Goal: Task Accomplishment & Management: Manage account settings

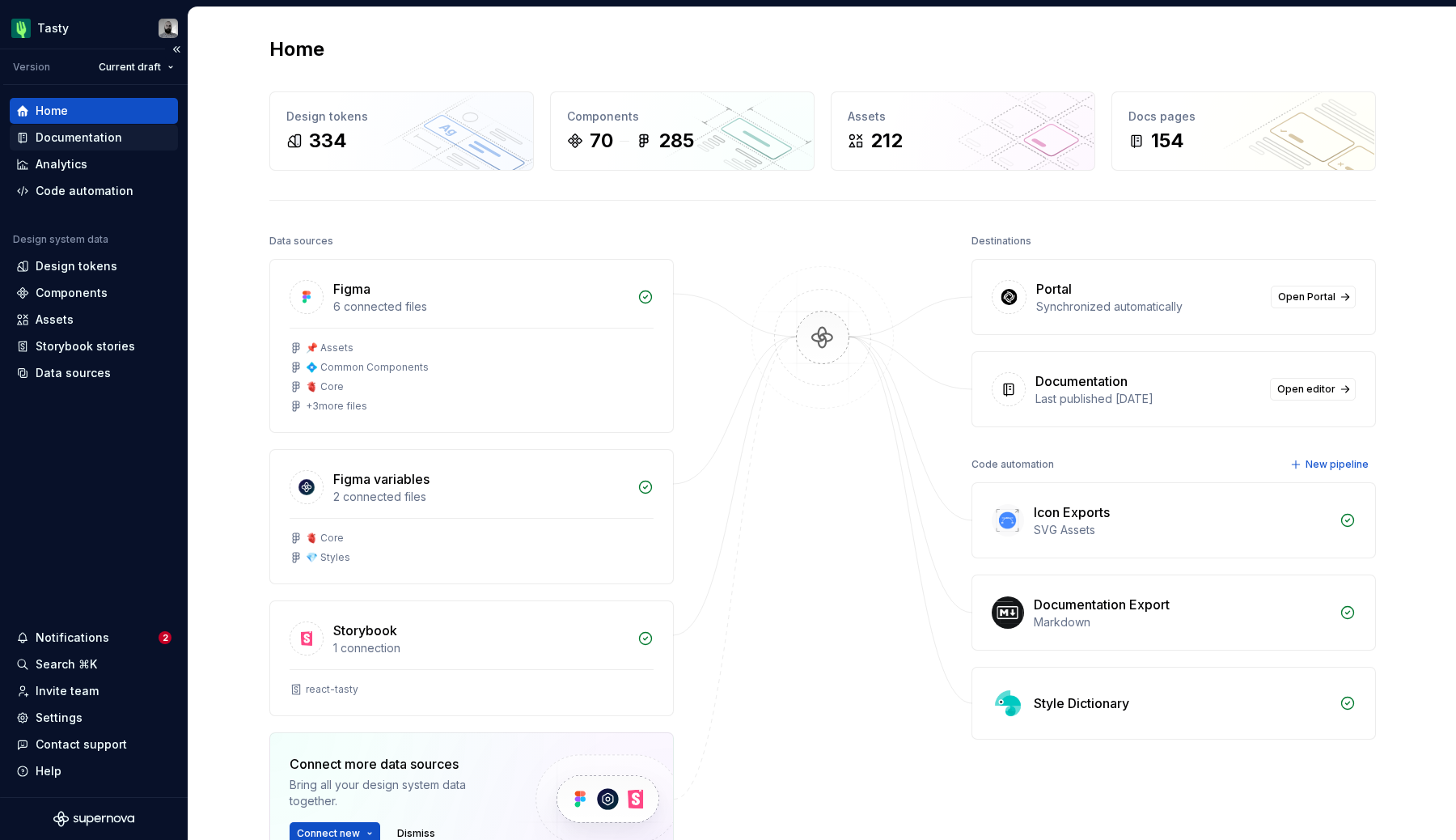
click at [115, 142] on div "Documentation" at bounding box center [78, 138] width 86 height 16
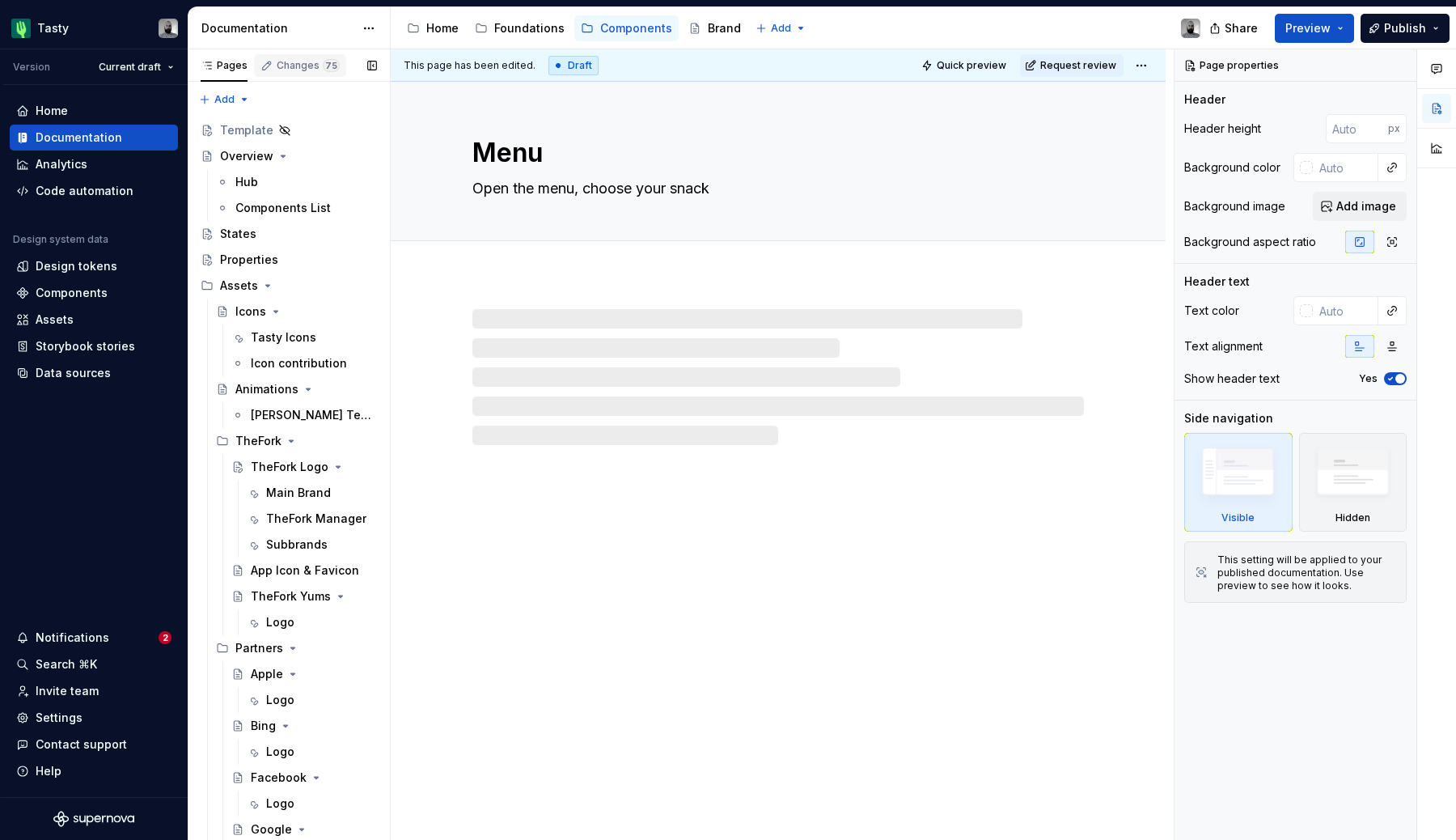
click at [292, 68] on div "Changes 75" at bounding box center [309, 65] width 63 height 13
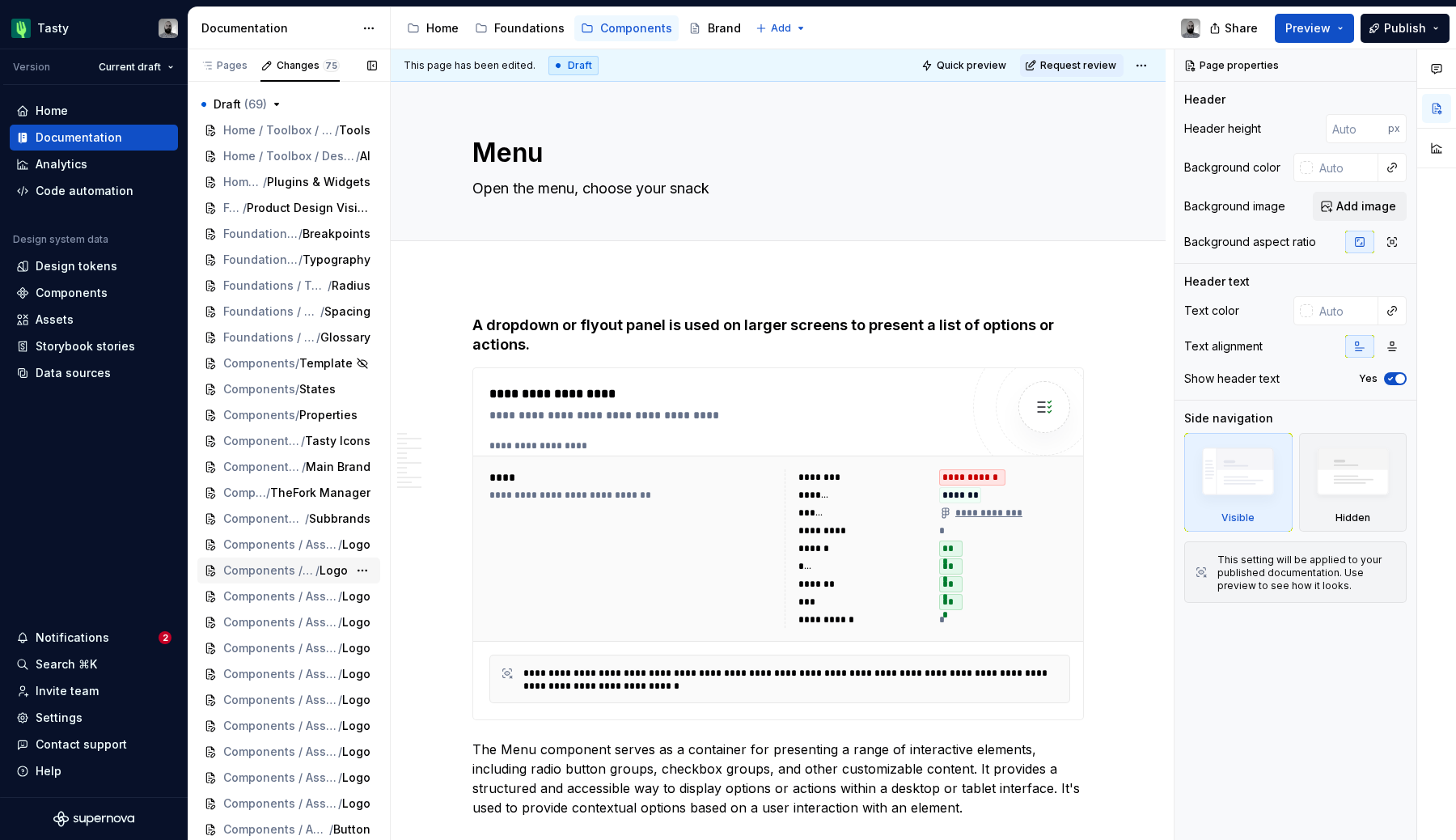
click at [282, 566] on span "Components / Assets / Partners / Apple" at bounding box center [269, 571] width 93 height 16
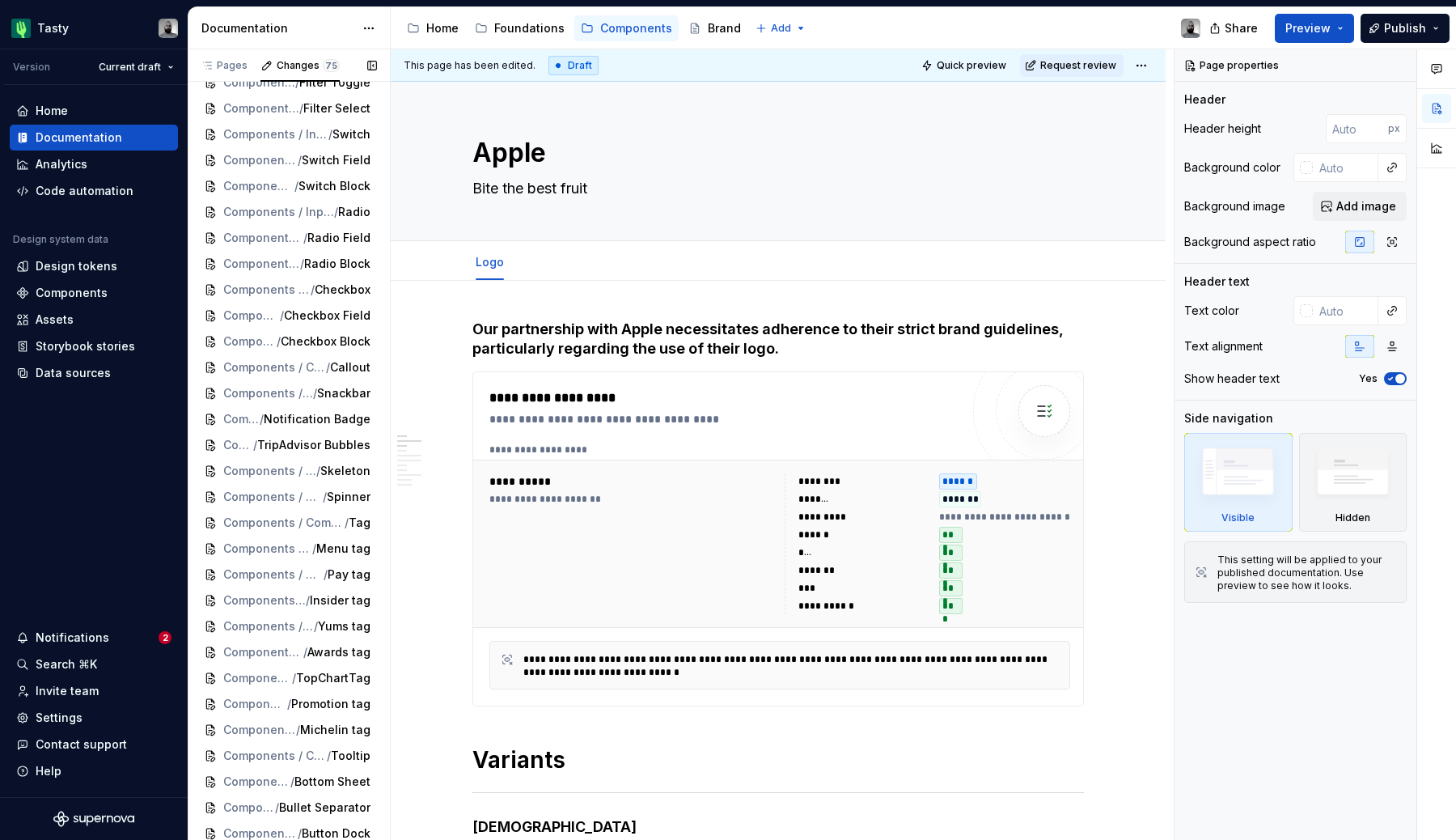
scroll to position [1261, 0]
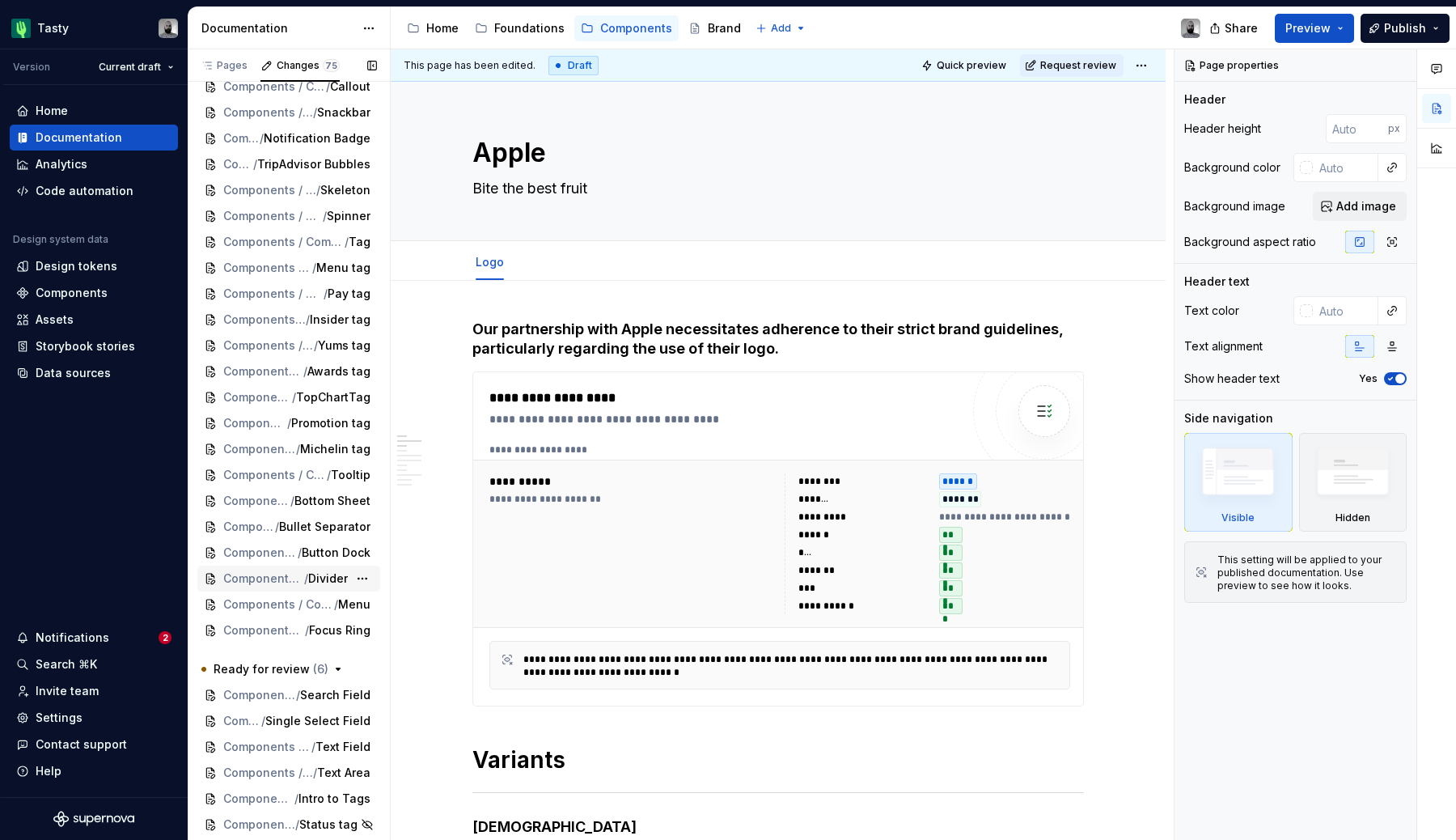
click at [317, 573] on span "Divider" at bounding box center [328, 579] width 40 height 16
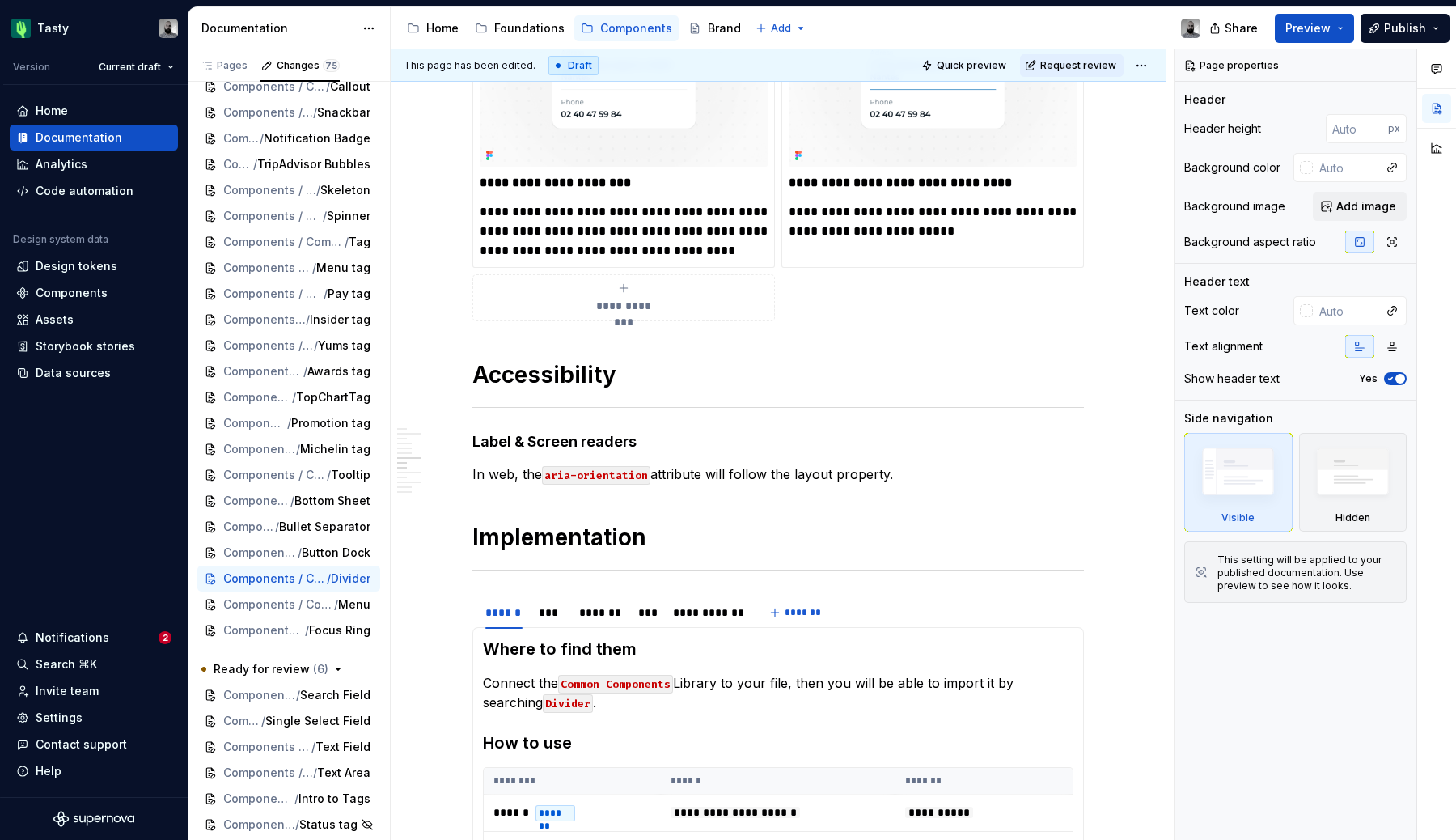
scroll to position [3873, 0]
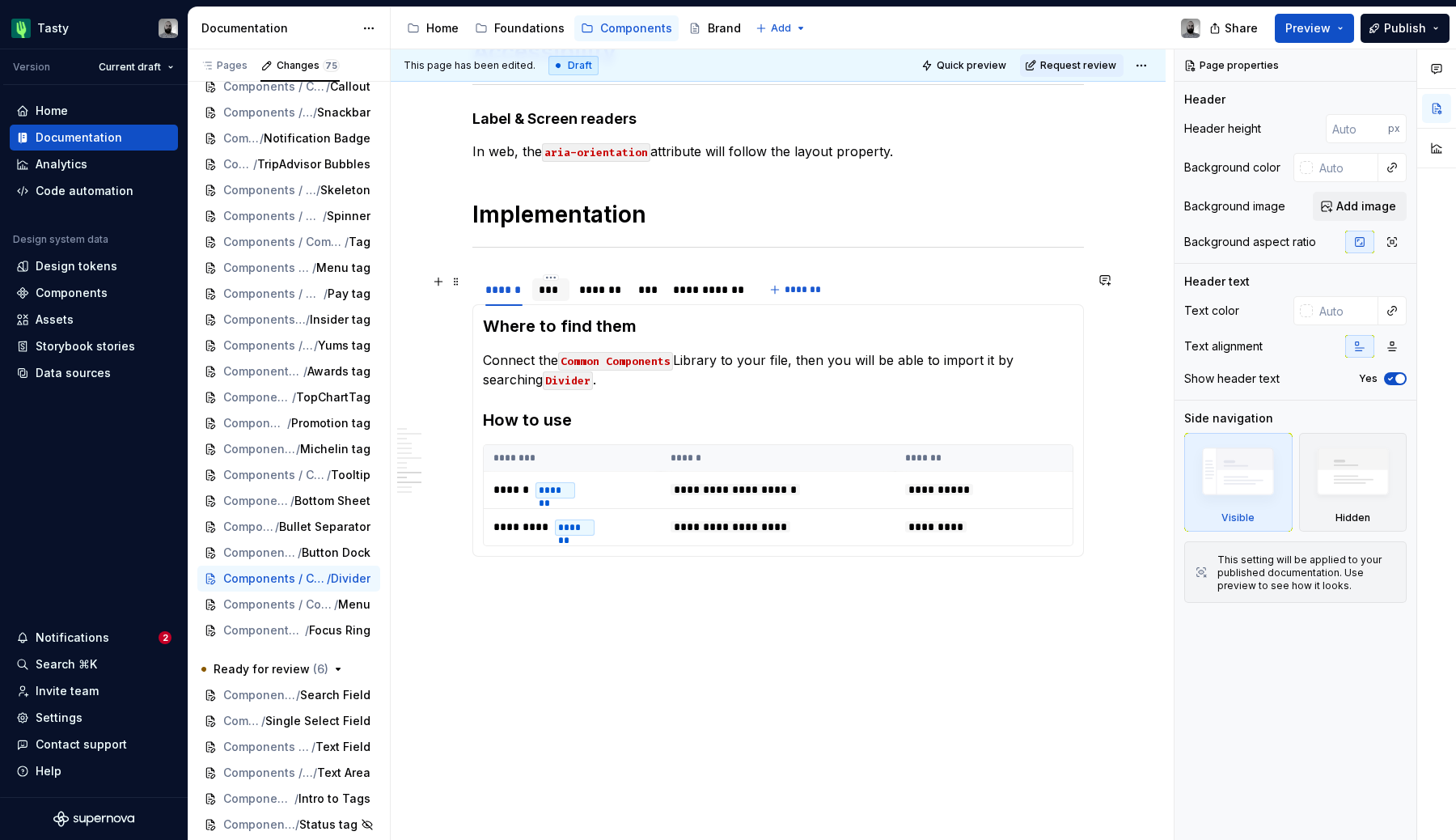
click at [548, 295] on div "***" at bounding box center [551, 289] width 25 height 16
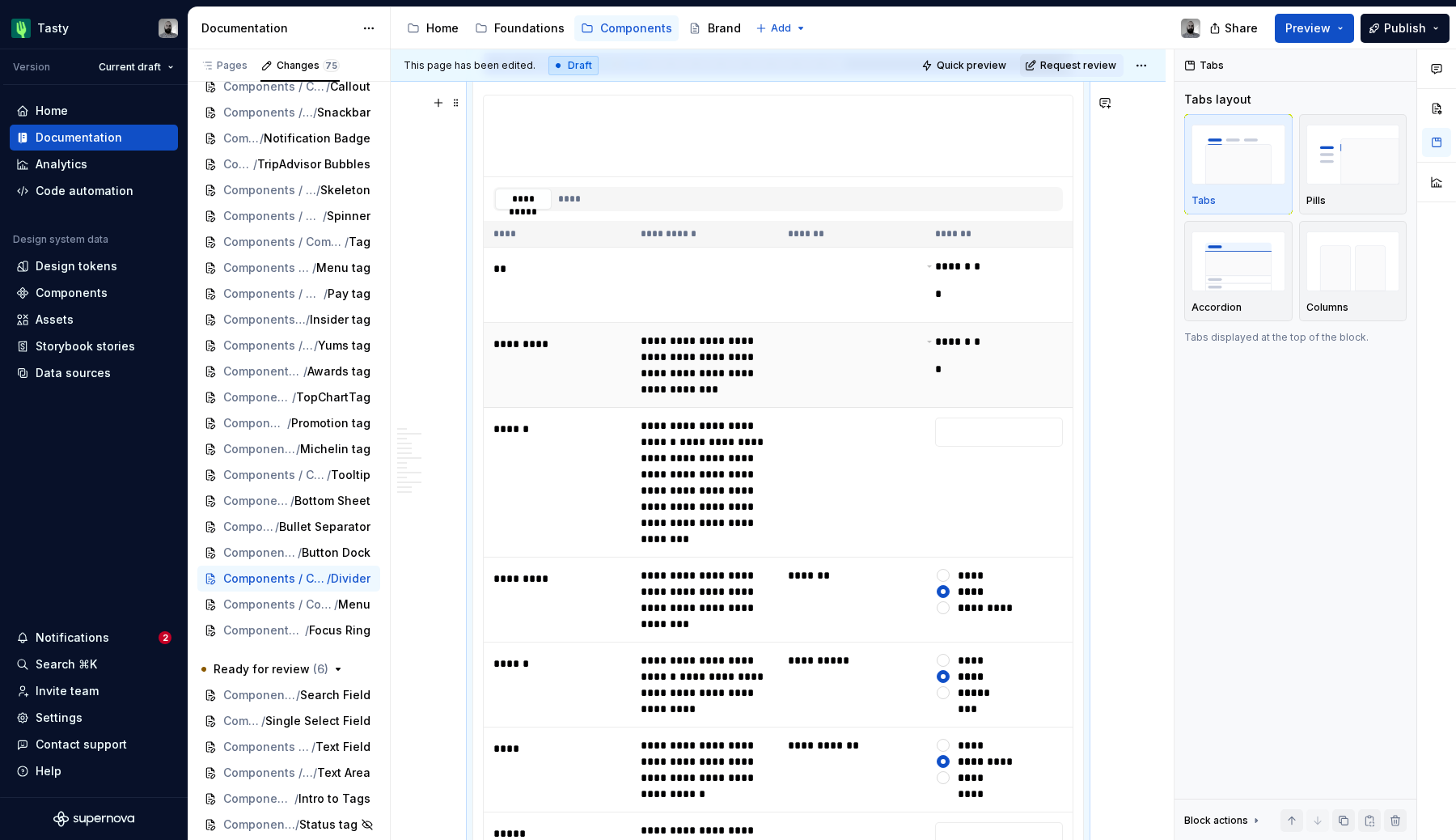
scroll to position [0, 0]
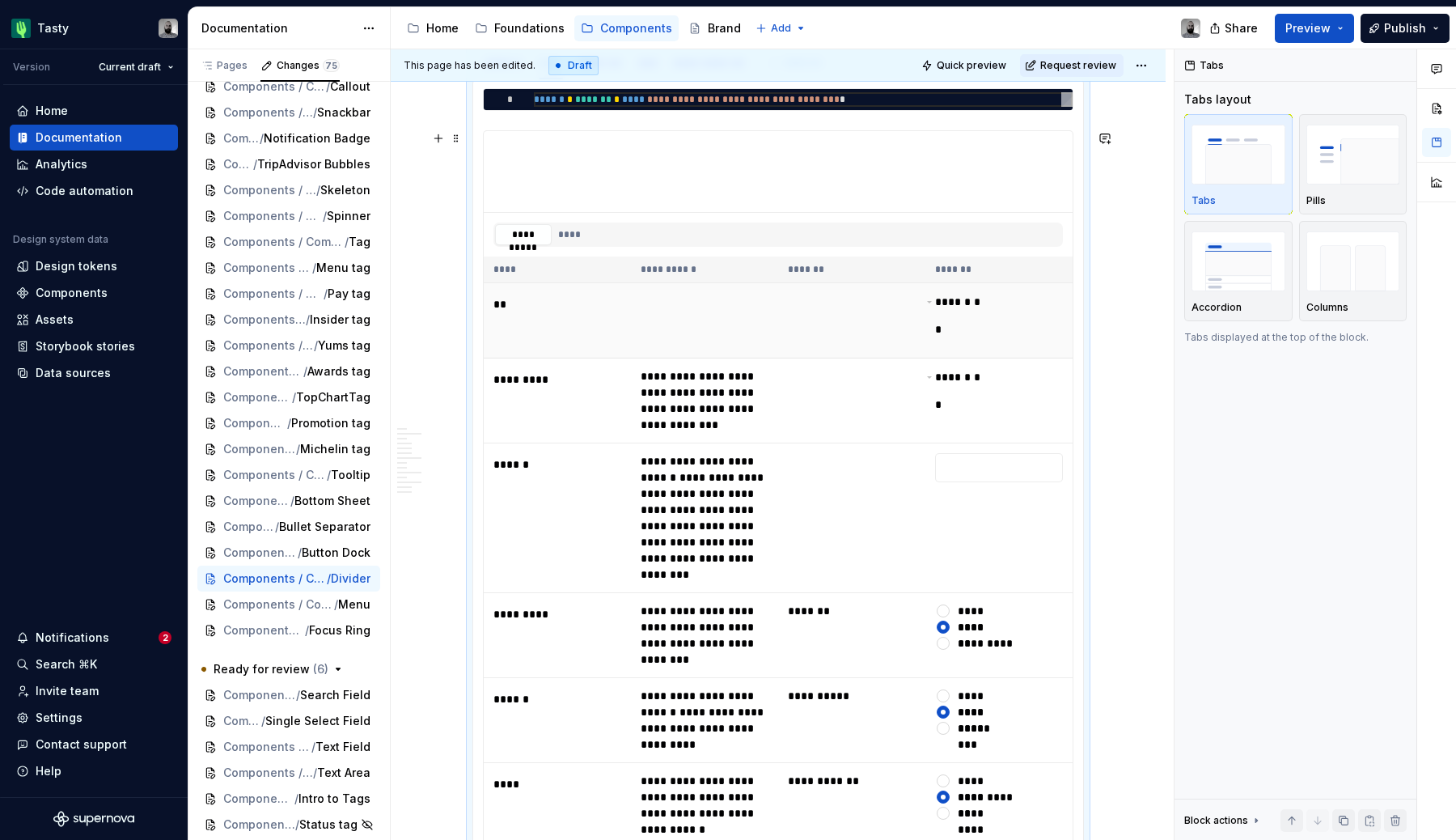
type textarea "*"
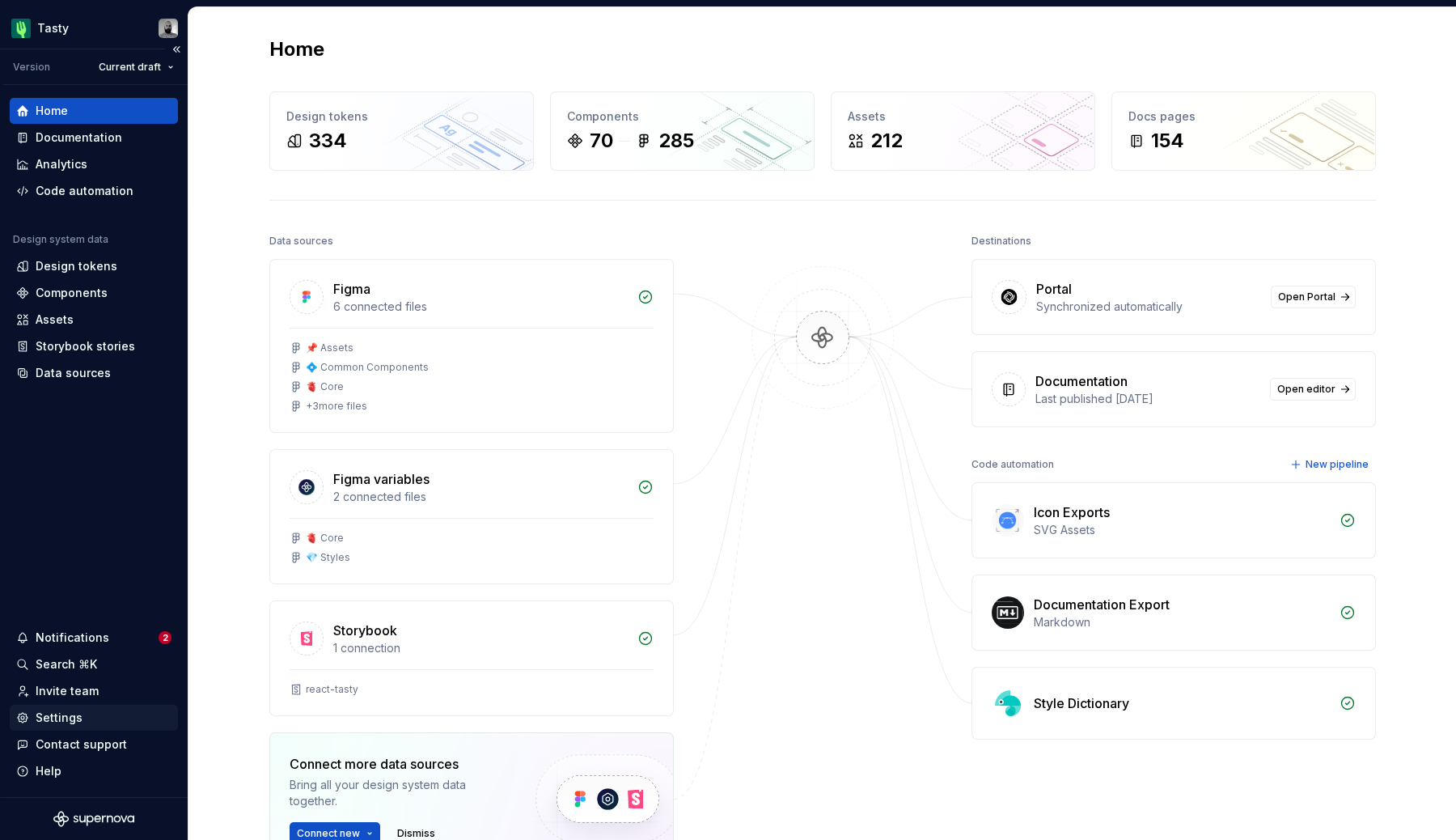
click at [57, 719] on div "Settings" at bounding box center [58, 718] width 47 height 16
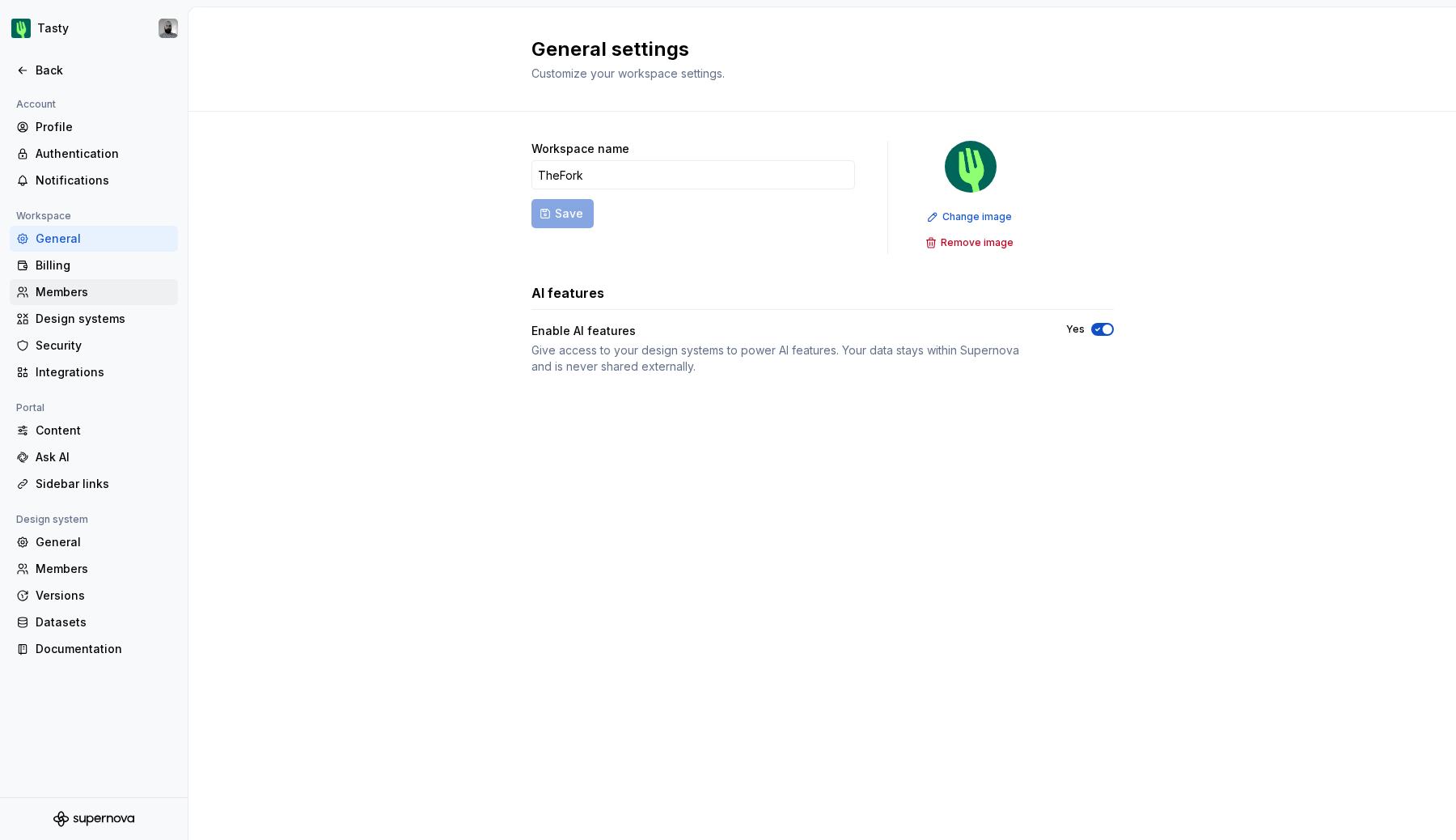
click at [62, 289] on div "Members" at bounding box center [103, 292] width 136 height 16
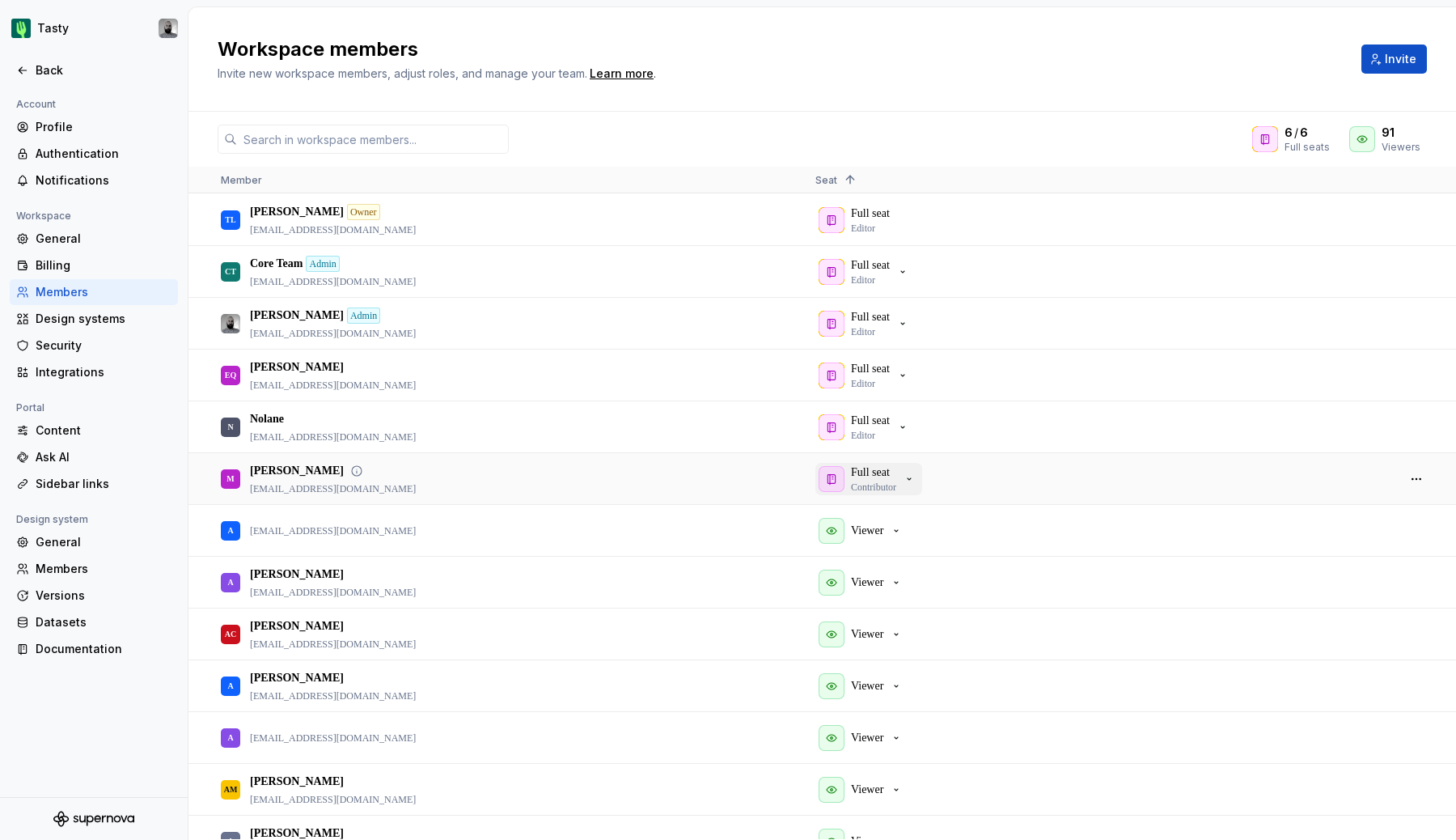
click at [861, 469] on p "Full seat" at bounding box center [870, 473] width 39 height 16
click at [394, 125] on input "text" at bounding box center [373, 139] width 272 height 29
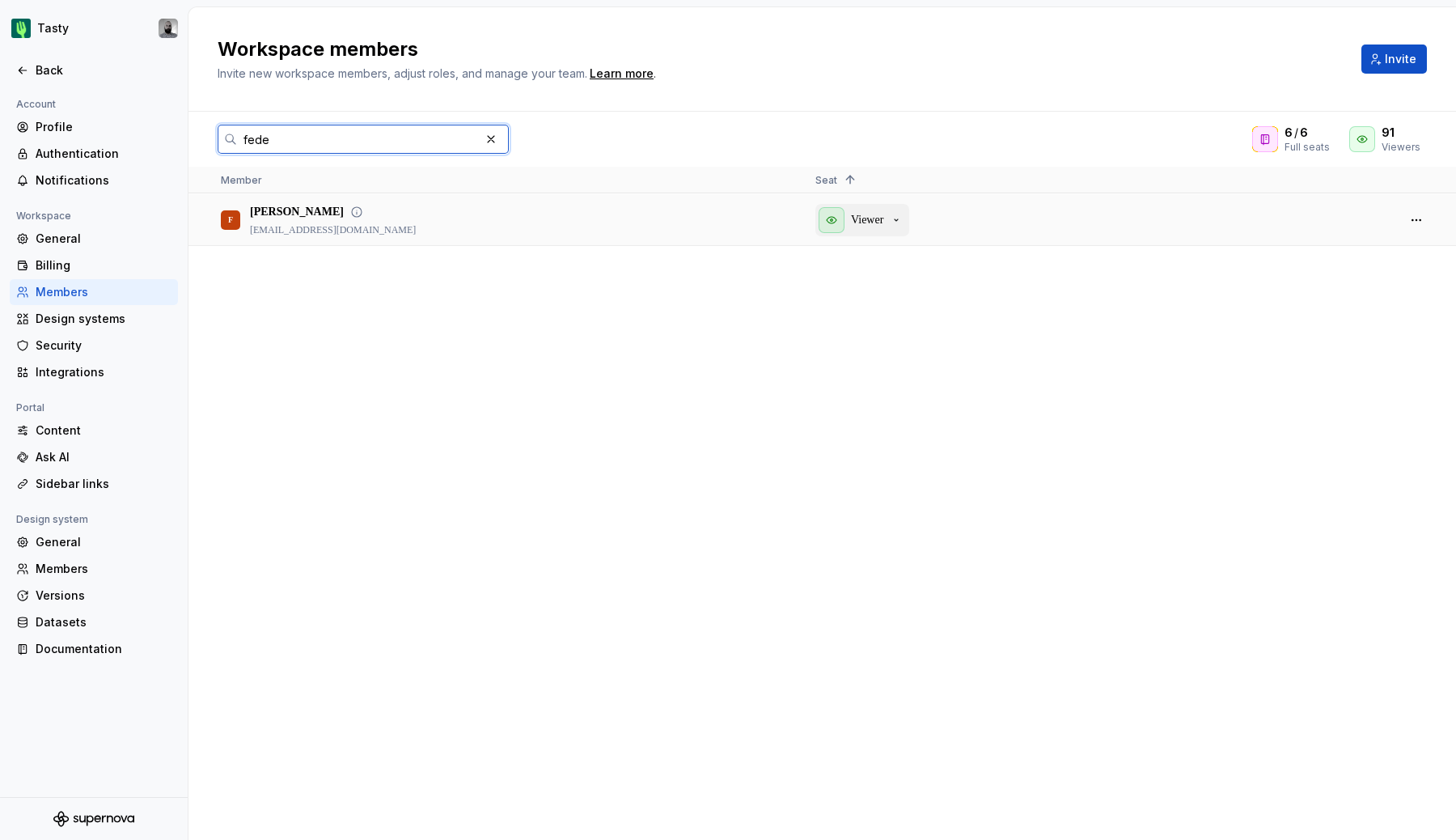
type input "fede"
click at [897, 222] on icon "button" at bounding box center [896, 220] width 13 height 13
click at [493, 142] on button "button" at bounding box center [491, 139] width 23 height 23
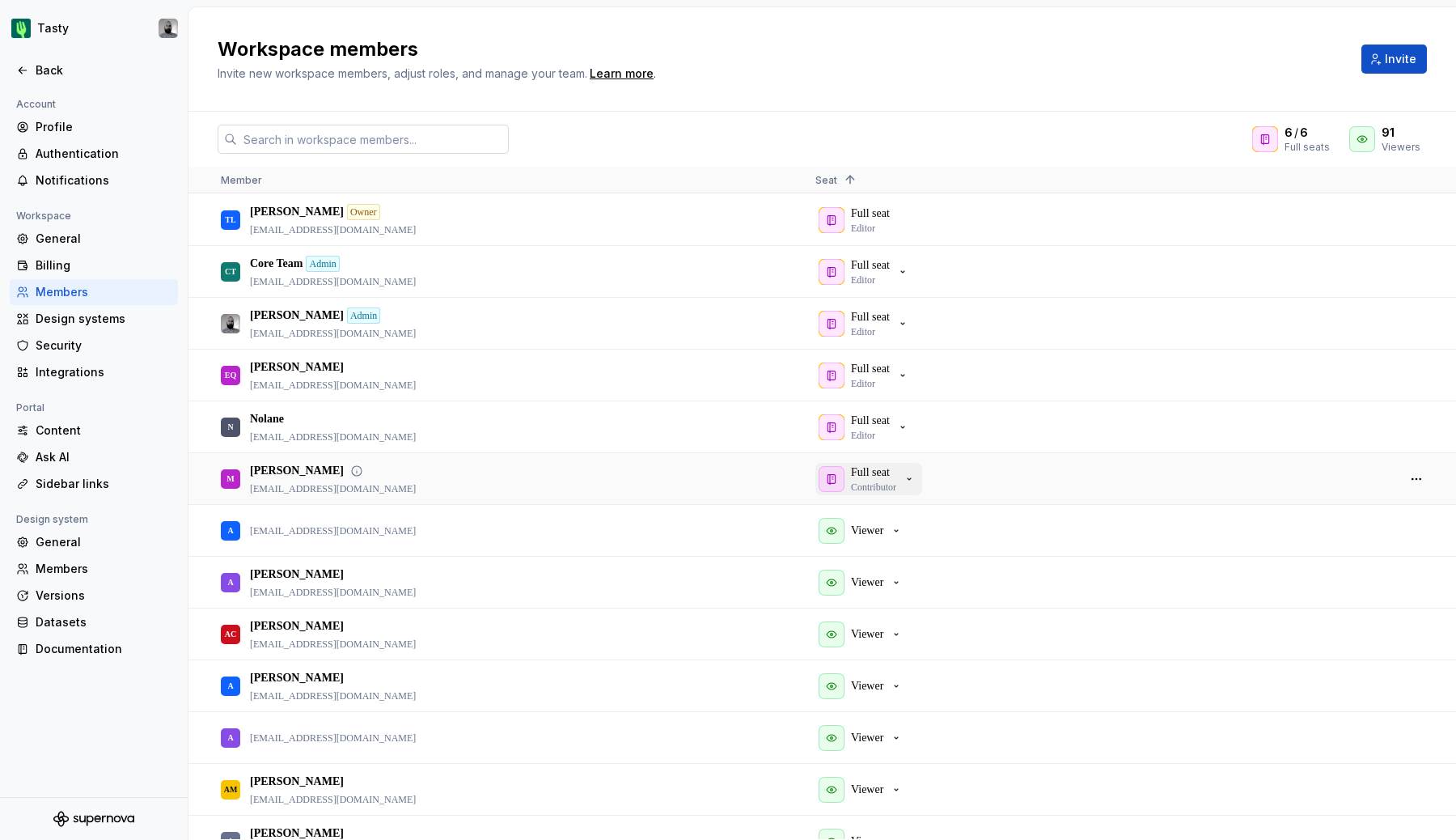
click at [895, 483] on p "Contributor" at bounding box center [873, 487] width 45 height 13
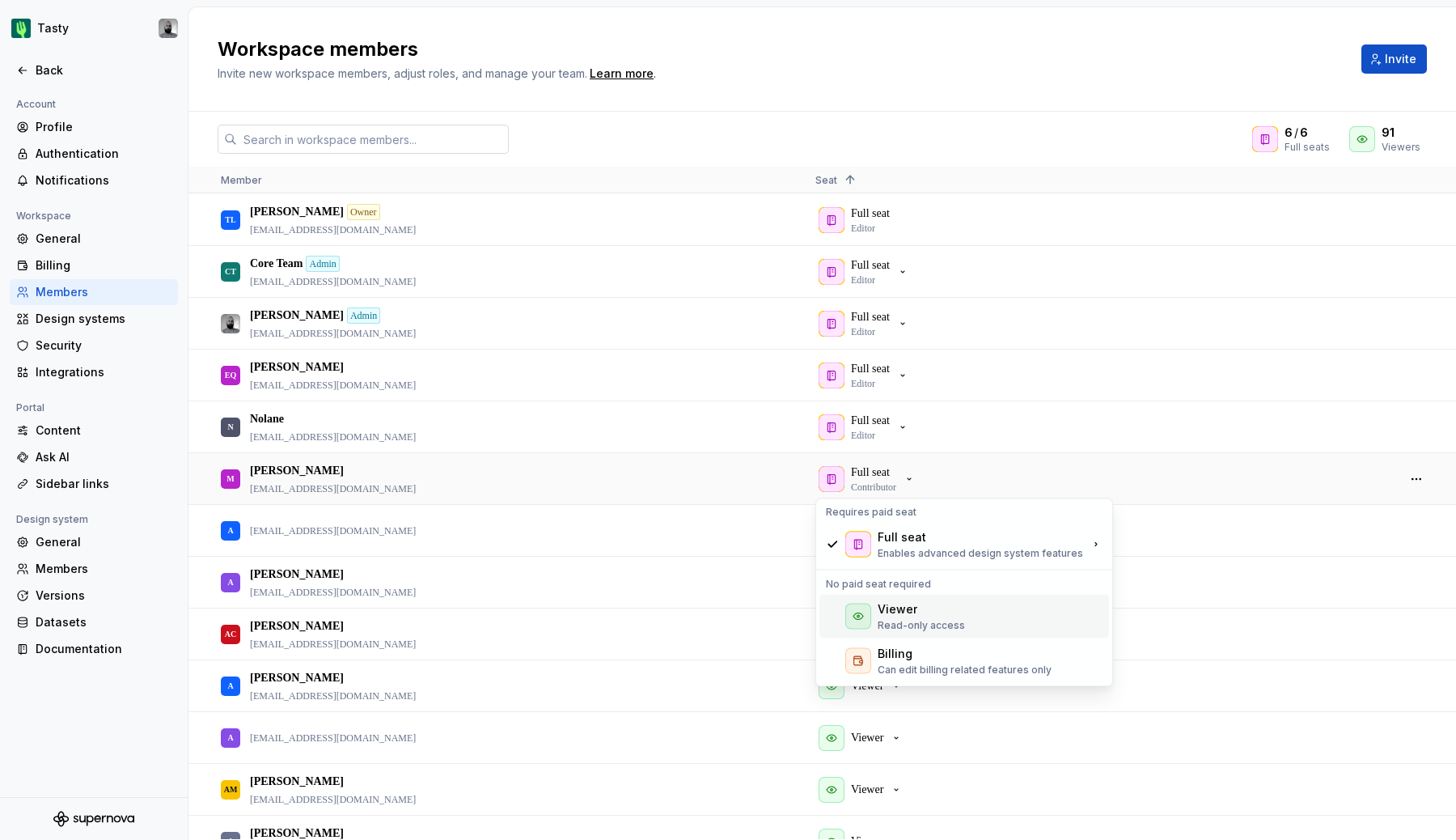
click at [896, 599] on div "Viewer Read-only access" at bounding box center [964, 617] width 289 height 44
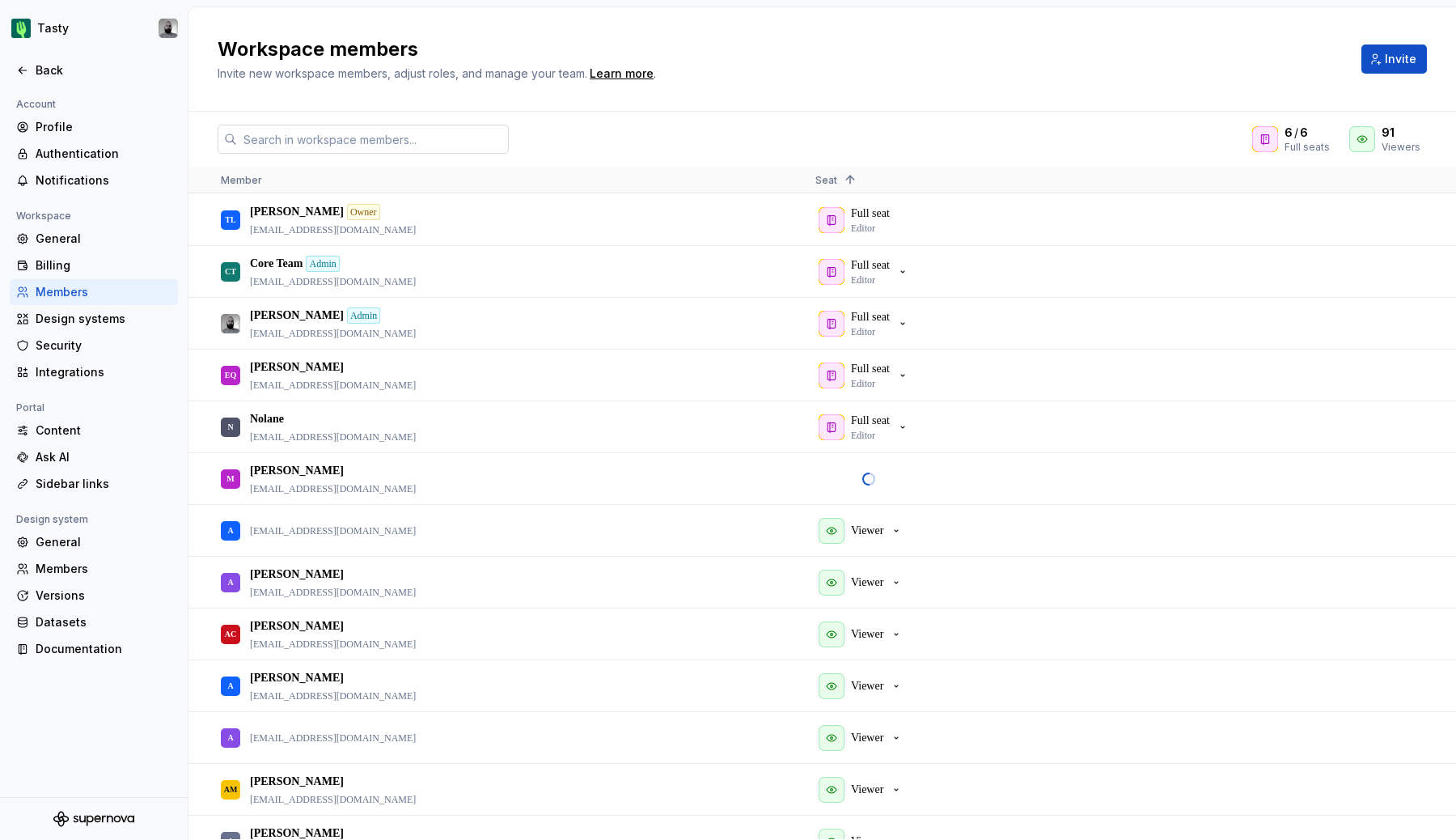
click at [371, 139] on input "text" at bounding box center [373, 139] width 272 height 29
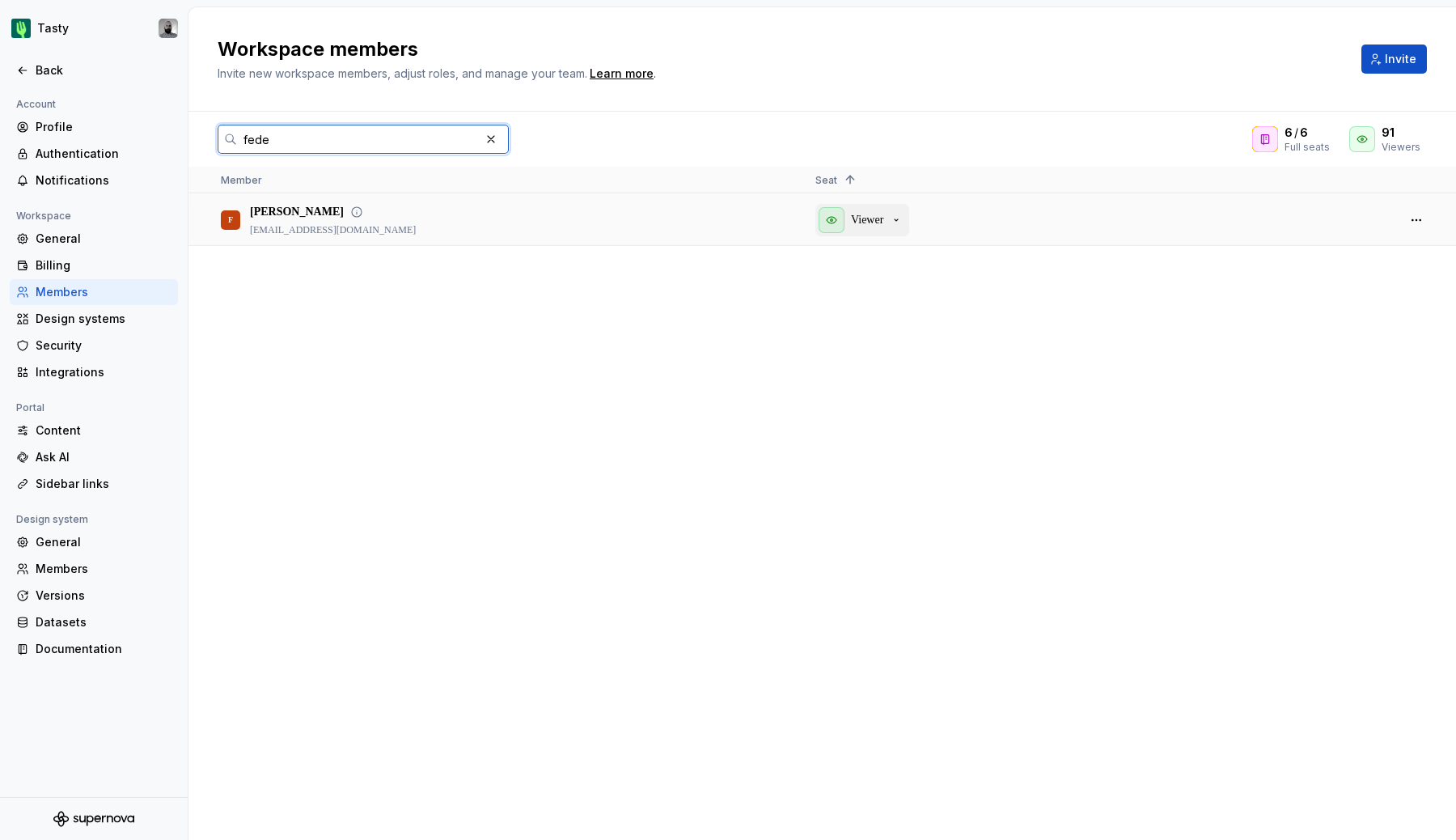
type input "fede"
click at [893, 229] on div "Viewer" at bounding box center [861, 220] width 84 height 26
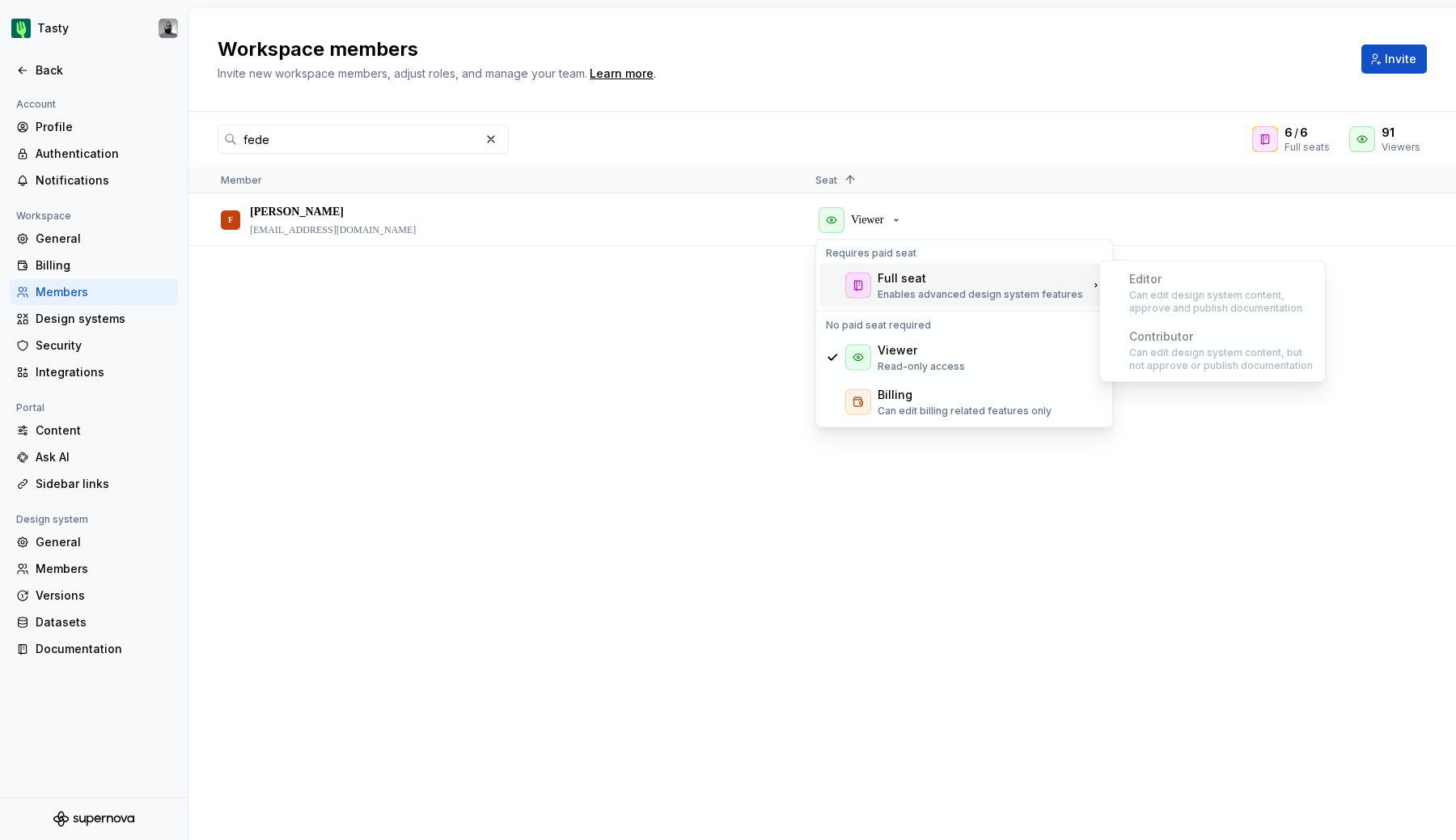
click at [892, 280] on div "Full seat" at bounding box center [901, 278] width 49 height 16
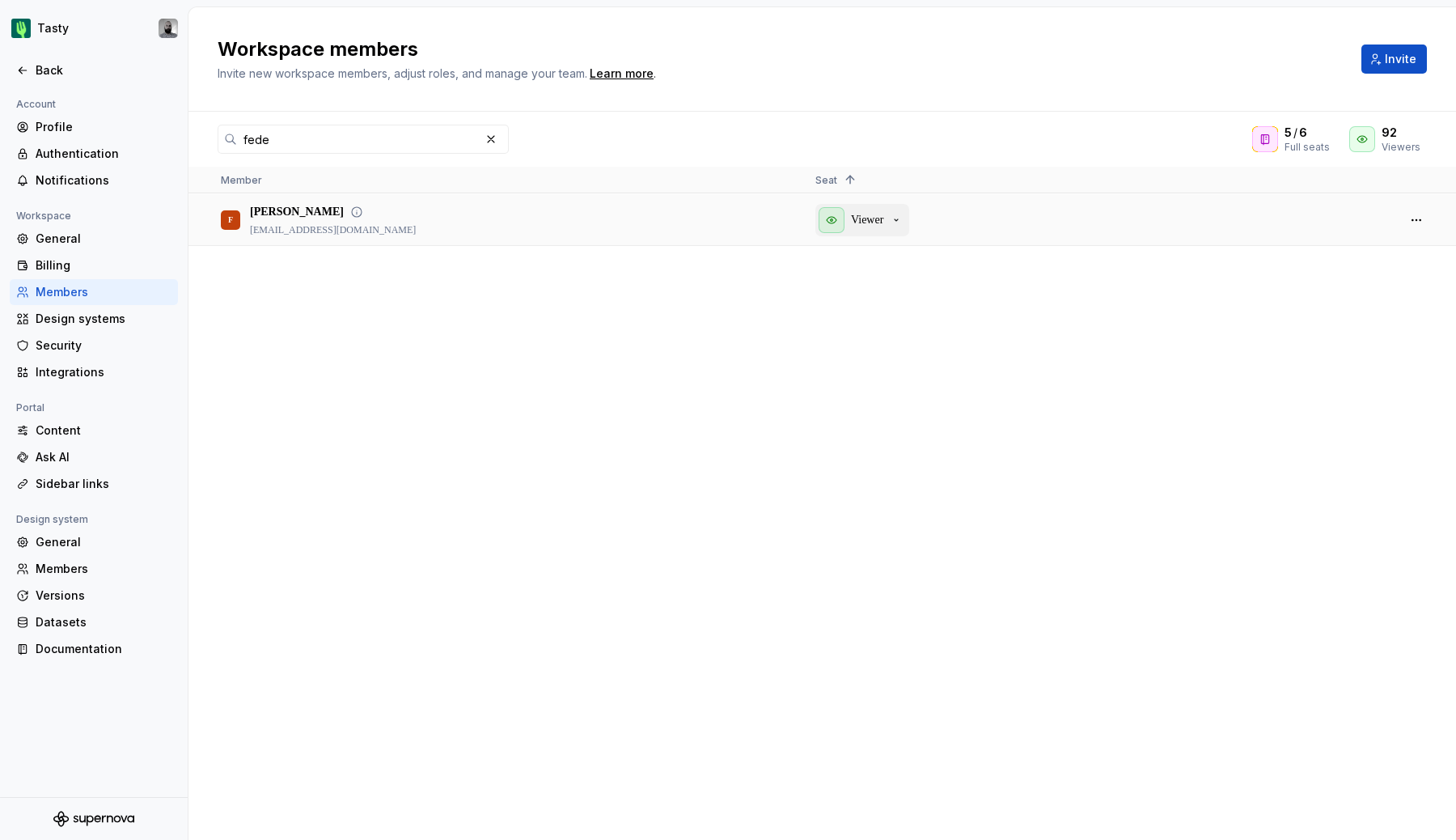
click at [876, 221] on p "Viewer" at bounding box center [867, 220] width 33 height 16
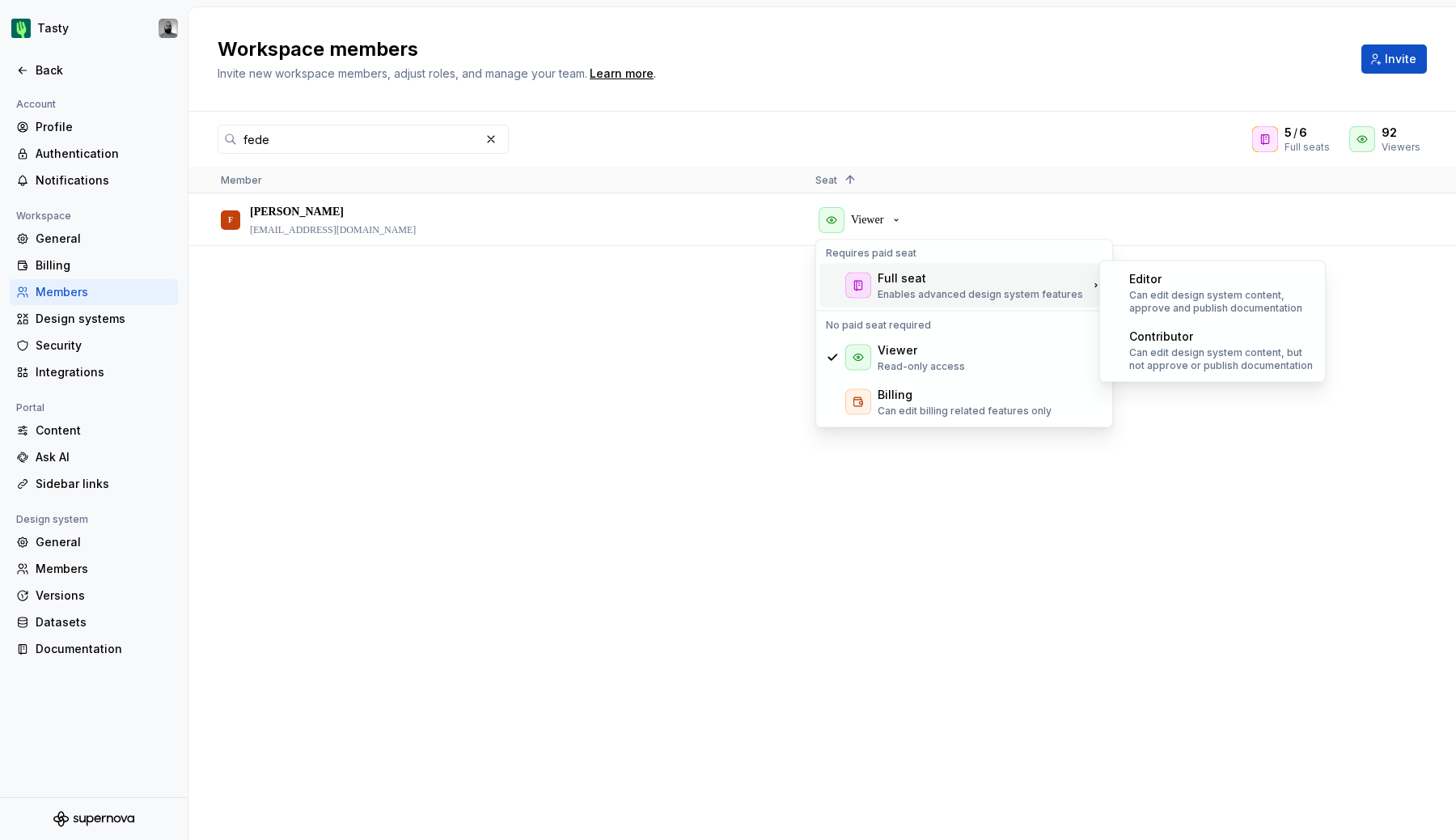
click at [896, 281] on div "Full seat" at bounding box center [901, 278] width 49 height 16
click at [1167, 299] on p "Can edit design system content, approve and publish documentation" at bounding box center [1222, 302] width 186 height 26
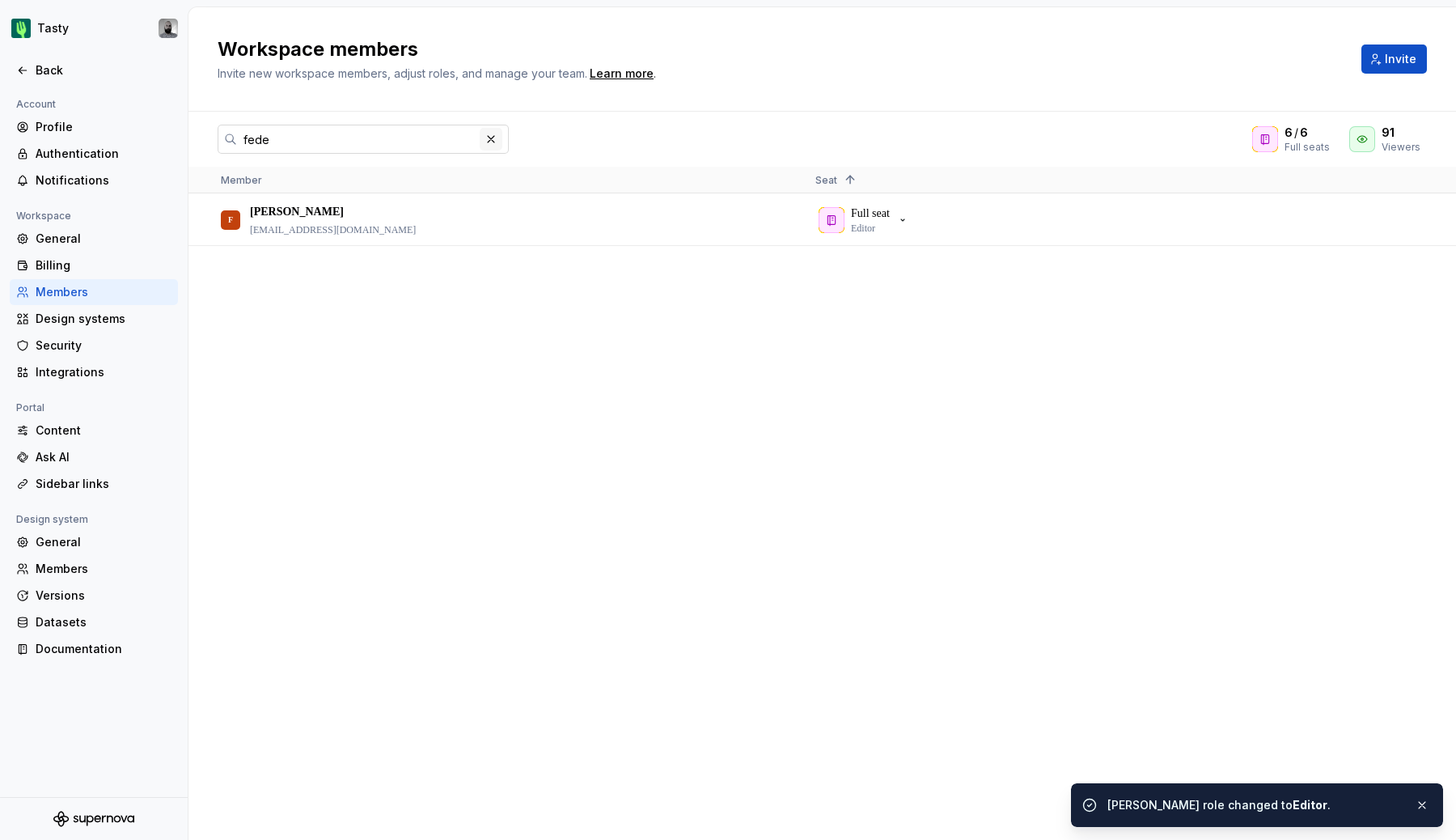
click at [485, 139] on button "button" at bounding box center [491, 139] width 23 height 23
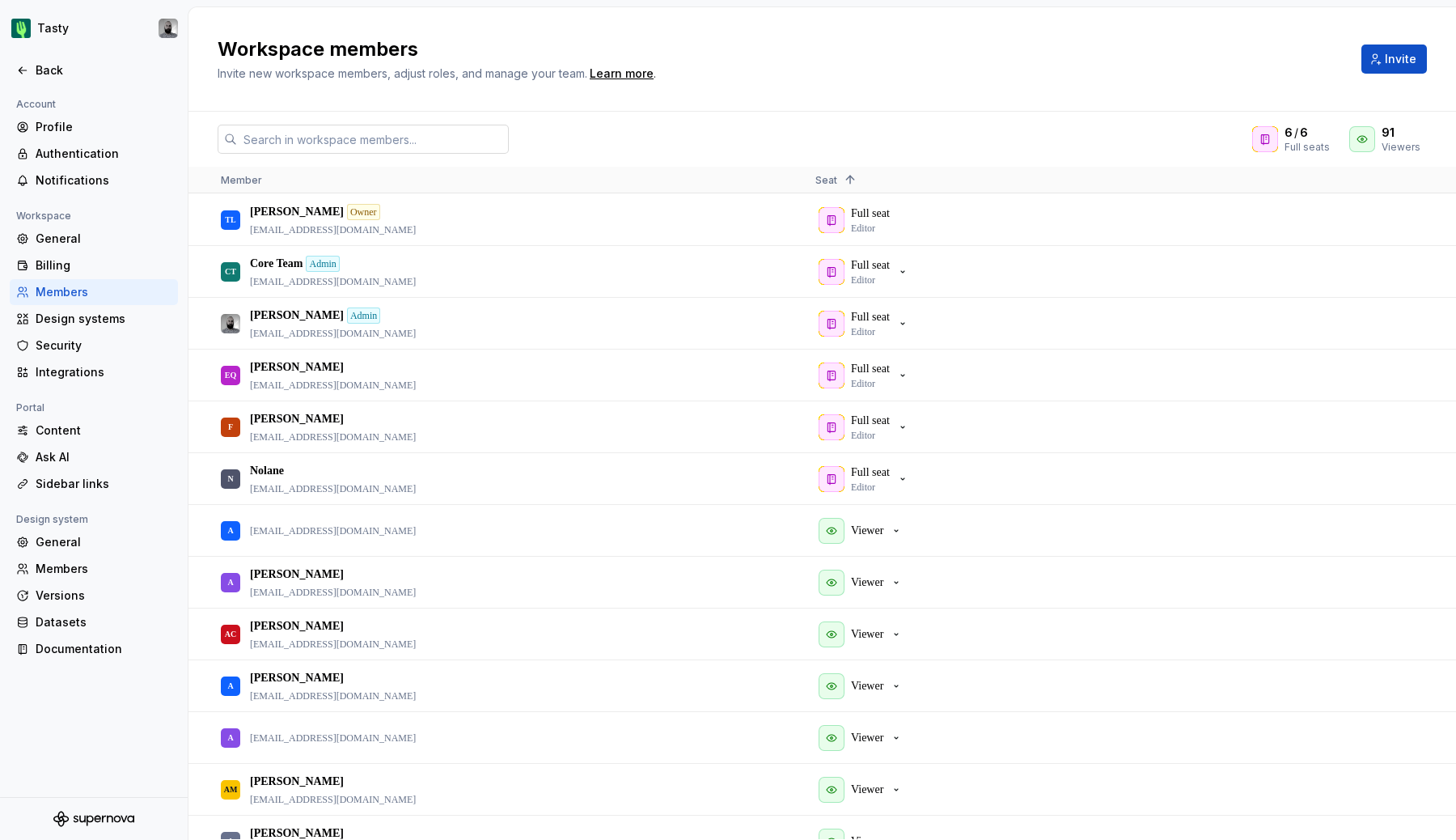
click at [889, 157] on div "6 / 6 Full seats 91 Viewers Member Seat 1 F [PERSON_NAME] [PERSON_NAME][EMAIL_A…" at bounding box center [823, 476] width 1268 height 729
